Goal: Information Seeking & Learning: Understand process/instructions

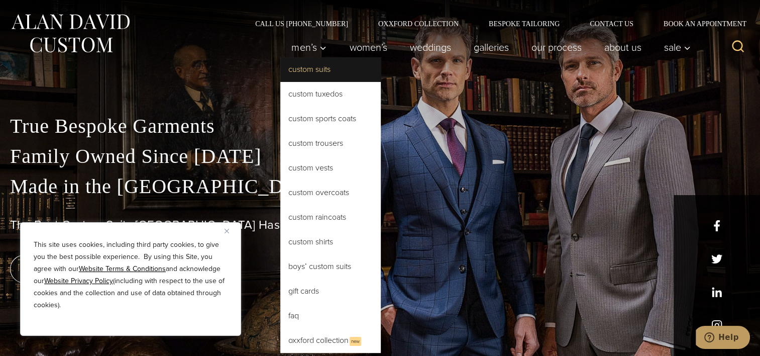
click at [316, 63] on link "Custom Suits" at bounding box center [330, 69] width 100 height 24
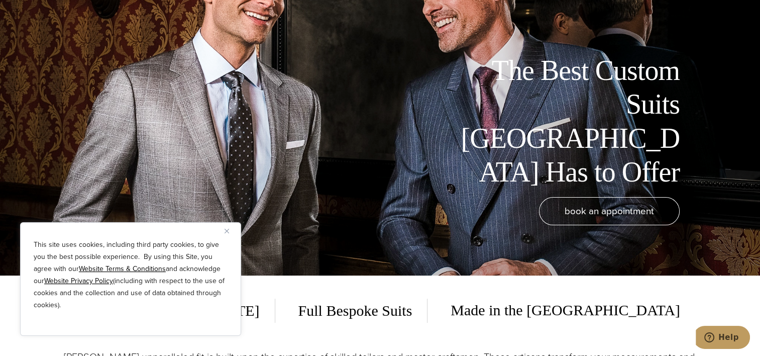
scroll to position [100, 0]
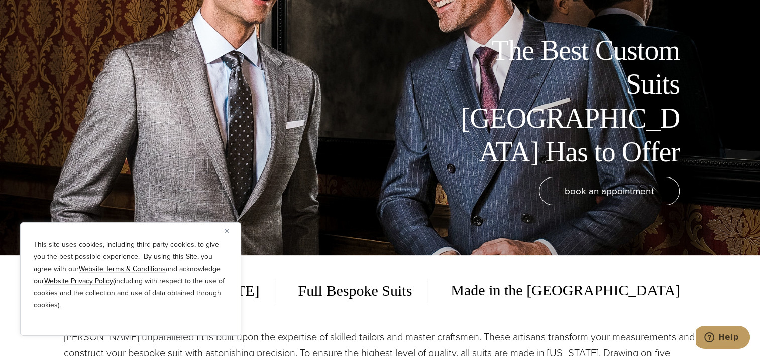
click at [227, 230] on img "Close" at bounding box center [226, 230] width 5 height 5
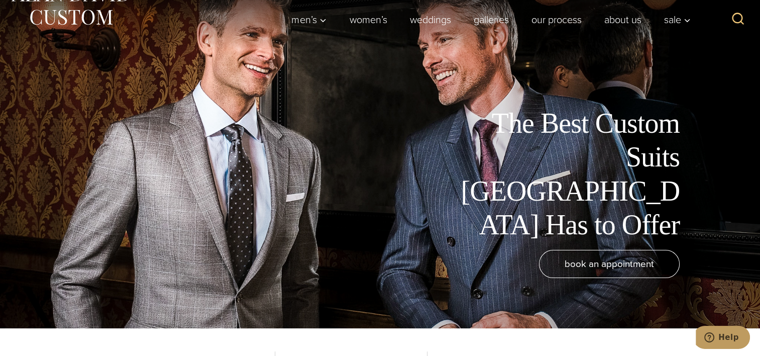
scroll to position [0, 0]
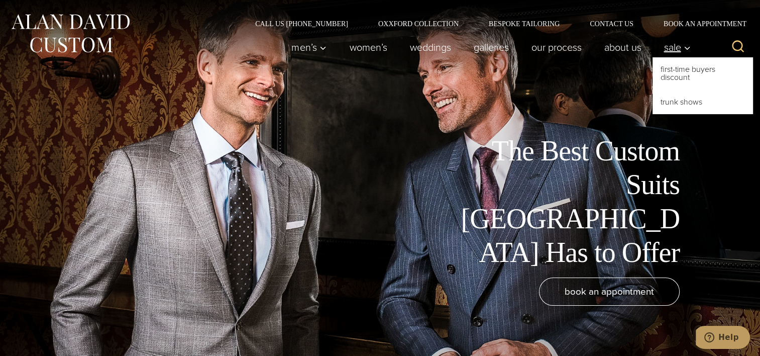
click at [687, 48] on icon "Primary Navigation" at bounding box center [686, 48] width 9 height 9
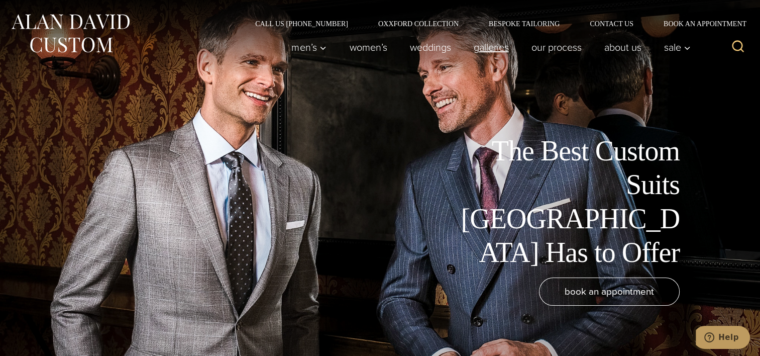
click at [493, 46] on link "Galleries" at bounding box center [491, 47] width 58 height 20
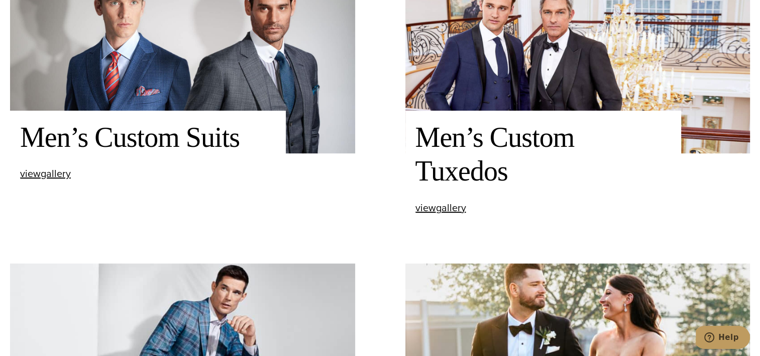
scroll to position [422, 0]
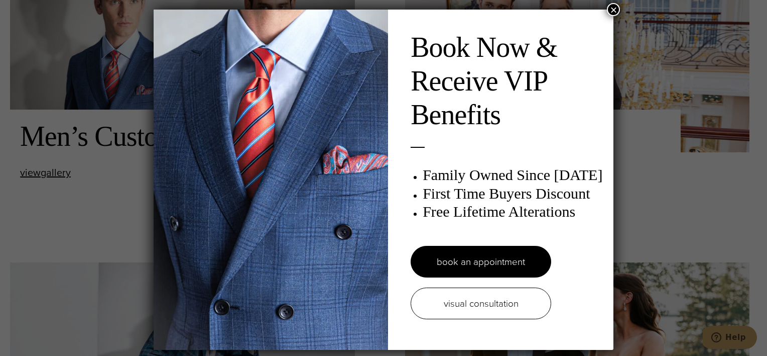
click at [610, 9] on button "×" at bounding box center [613, 9] width 13 height 13
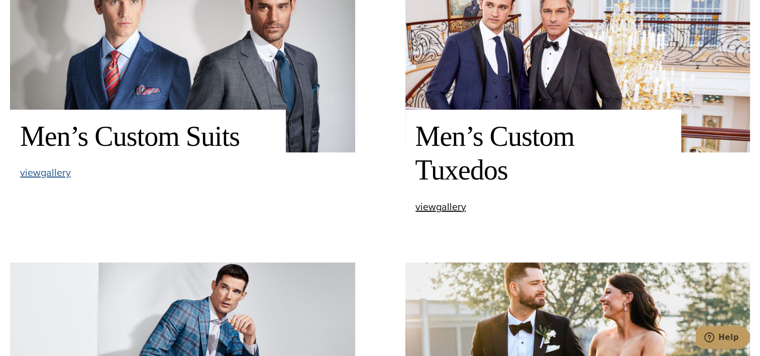
click at [43, 171] on span "view Men’s Custom Suits gallery" at bounding box center [45, 172] width 51 height 15
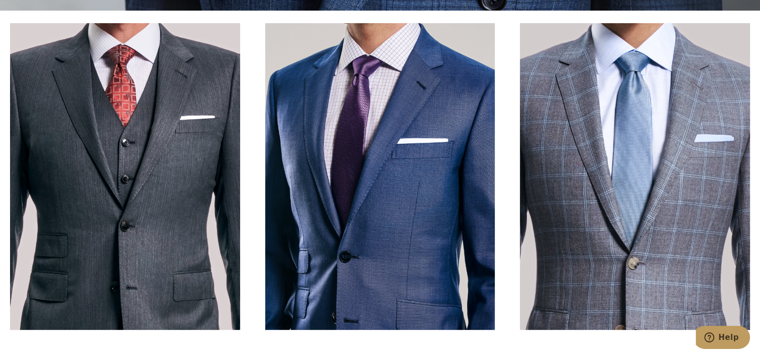
scroll to position [341, 0]
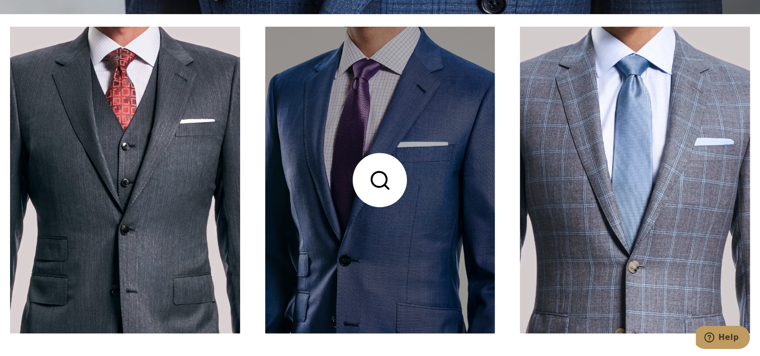
click at [391, 173] on link at bounding box center [380, 180] width 230 height 306
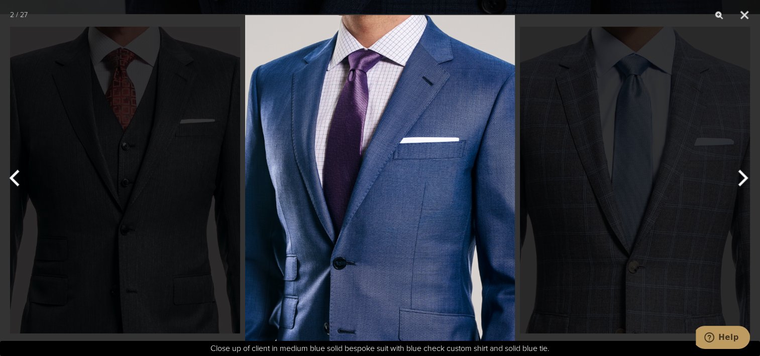
click at [399, 203] on img at bounding box center [380, 178] width 270 height 356
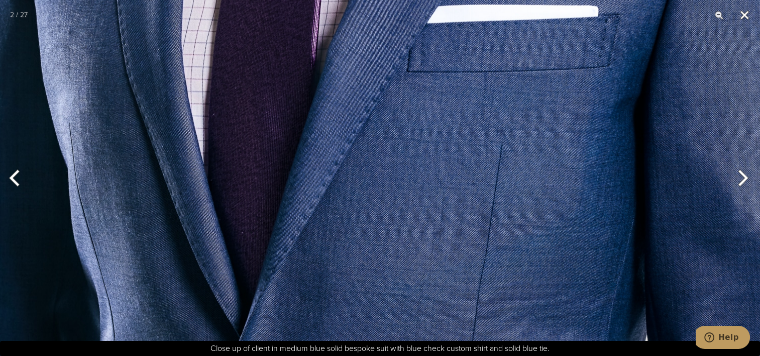
click at [745, 14] on button "Close" at bounding box center [744, 15] width 25 height 30
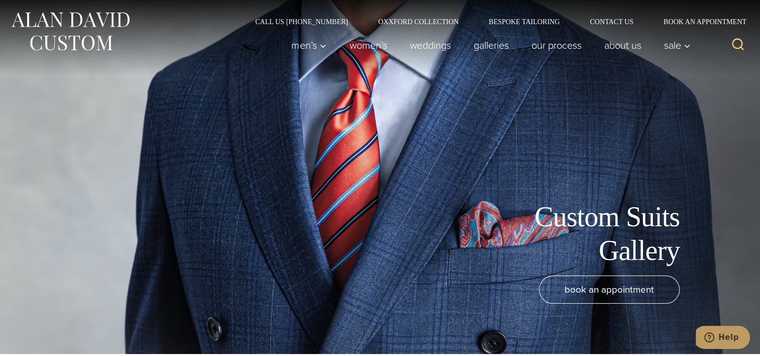
scroll to position [0, 0]
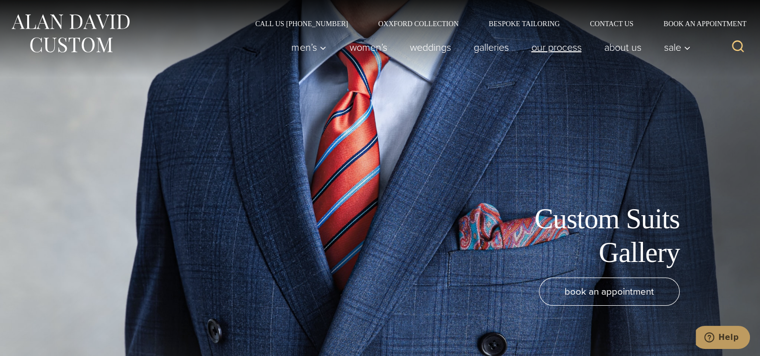
click at [562, 51] on link "Our Process" at bounding box center [556, 47] width 73 height 20
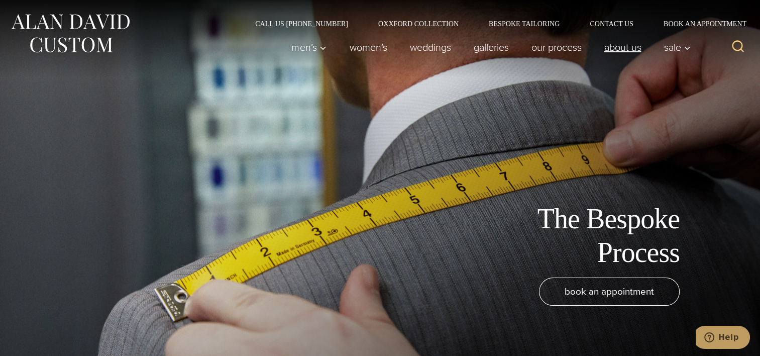
click at [623, 49] on link "About Us" at bounding box center [623, 47] width 60 height 20
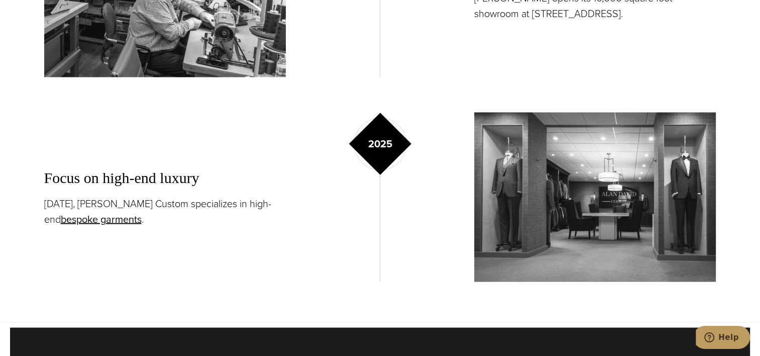
scroll to position [1808, 0]
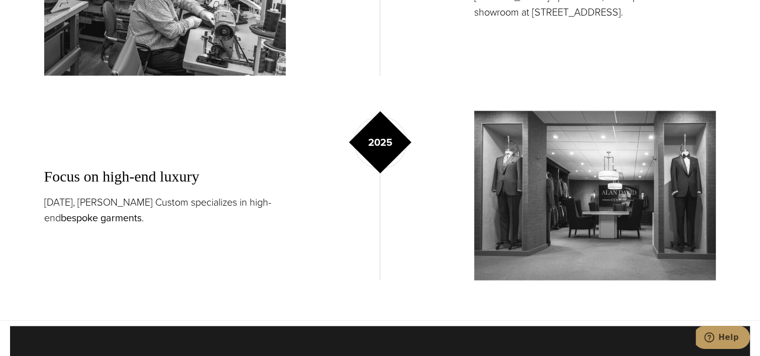
click at [90, 219] on link "bespoke garments" at bounding box center [101, 216] width 81 height 15
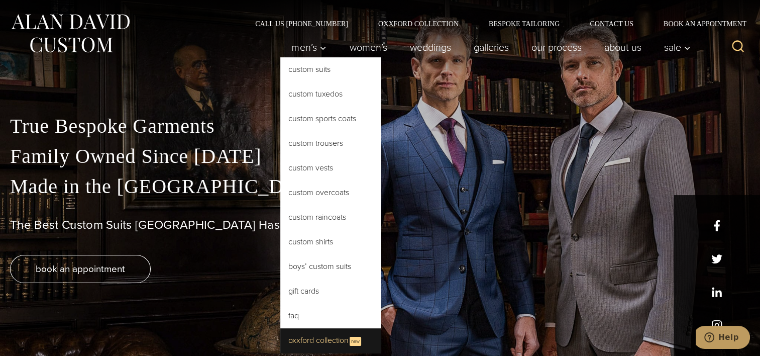
click at [325, 339] on link "Oxxford Collection New" at bounding box center [330, 340] width 100 height 25
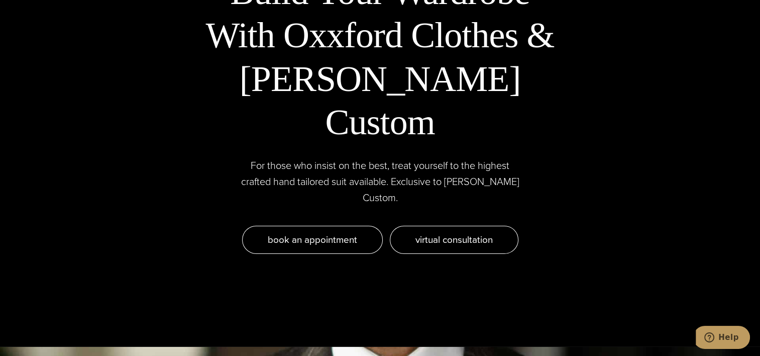
scroll to position [3234, 0]
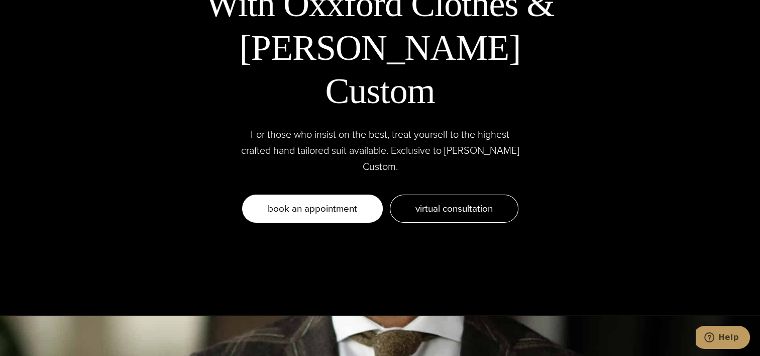
click at [334, 201] on span "Book an appointment" at bounding box center [312, 208] width 89 height 15
